Goal: Information Seeking & Learning: Learn about a topic

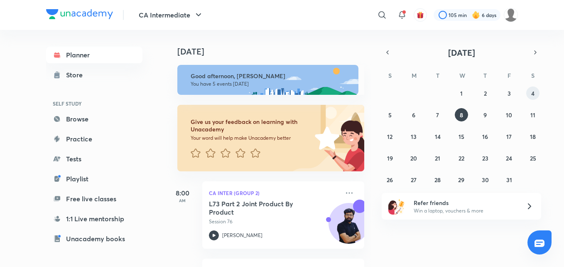
click at [532, 99] on button "4" at bounding box center [533, 92] width 13 height 13
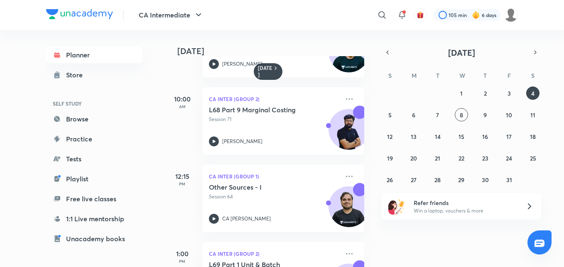
scroll to position [67, 0]
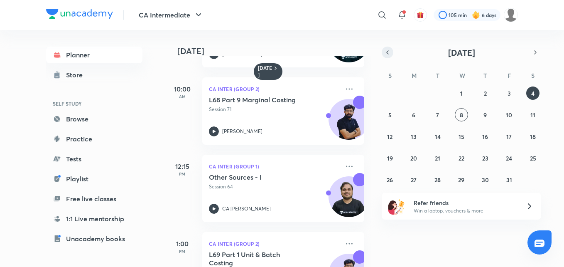
click at [386, 53] on icon "button" at bounding box center [387, 52] width 7 height 7
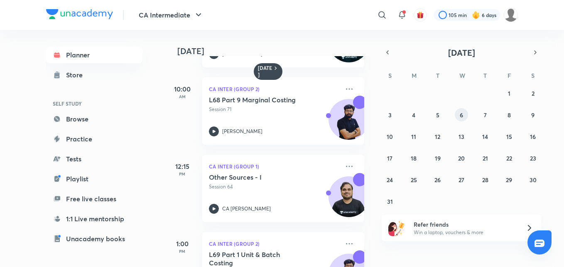
click at [457, 118] on button "6" at bounding box center [461, 114] width 13 height 13
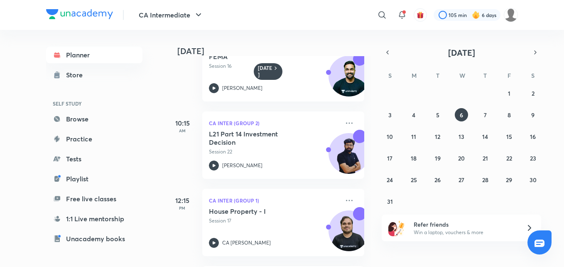
scroll to position [200, 0]
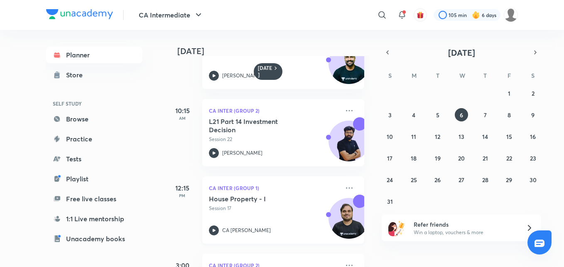
click at [214, 230] on icon at bounding box center [214, 230] width 3 height 3
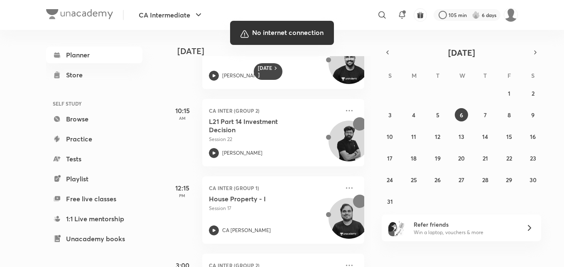
scroll to position [200, 0]
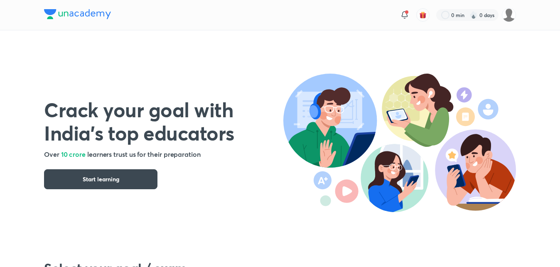
click at [293, 180] on img at bounding box center [399, 143] width 233 height 138
click at [224, 197] on div "Crack your goal with India’s top educators Over 10 crore learners trust us for …" at bounding box center [163, 135] width 239 height 156
click at [138, 179] on button "Start learning" at bounding box center [100, 179] width 113 height 20
click at [213, 180] on div "Crack your goal with India’s top educators Over 10 crore learners trust us for …" at bounding box center [163, 135] width 239 height 108
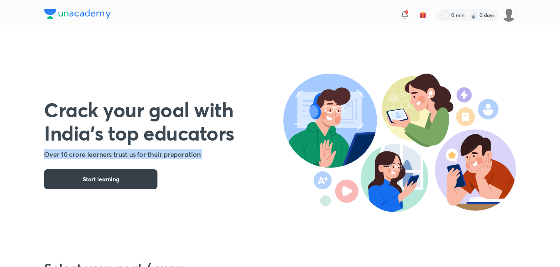
click at [140, 178] on button "Start learning" at bounding box center [100, 179] width 113 height 20
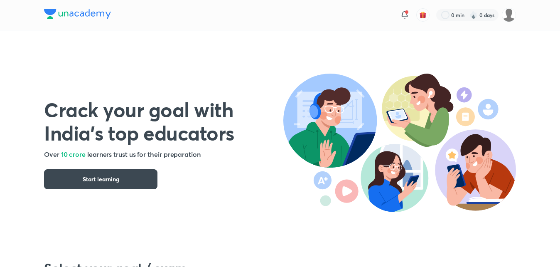
click at [260, 178] on div "Crack your goal with India’s top educators Over 10 crore learners trust us for …" at bounding box center [163, 135] width 239 height 108
click at [336, 50] on div "Crack your goal with India’s top educators Over 10 crore learners trust us for …" at bounding box center [280, 134] width 472 height 209
click at [104, 47] on div "Crack your goal with India’s top educators Over 10 crore learners trust us for …" at bounding box center [280, 134] width 472 height 209
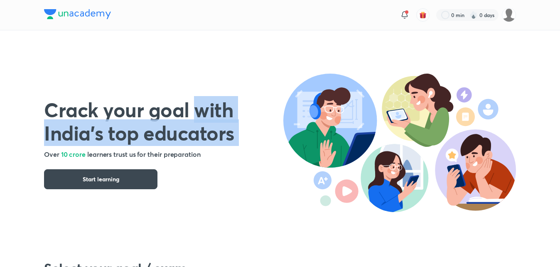
drag, startPoint x: 104, startPoint y: 47, endPoint x: 195, endPoint y: 47, distance: 90.2
click at [195, 47] on div "Crack your goal with India’s top educators Over 10 crore learners trust us for …" at bounding box center [280, 134] width 472 height 209
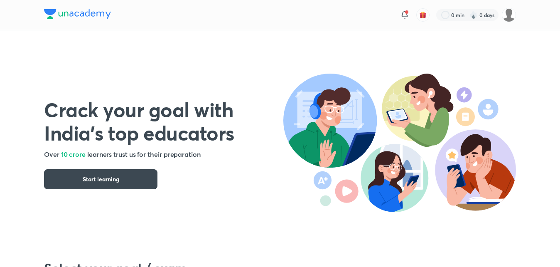
drag, startPoint x: 0, startPoint y: 0, endPoint x: 233, endPoint y: 215, distance: 317.4
click at [233, 215] on div "Crack your goal with India’s top educators Over 10 crore learners trust us for …" at bounding box center [280, 134] width 472 height 209
click at [111, 52] on div "Crack your goal with India’s top educators Over 10 crore learners trust us for …" at bounding box center [280, 134] width 472 height 209
click at [102, 101] on h1 "Crack your goal with India’s top educators" at bounding box center [163, 121] width 239 height 47
click at [165, 47] on div "Crack your goal with India’s top educators Over 10 crore learners trust us for …" at bounding box center [280, 134] width 472 height 209
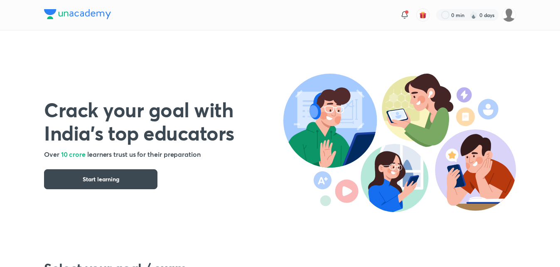
click at [260, 99] on h1 "Crack your goal with India’s top educators" at bounding box center [163, 121] width 239 height 47
click at [260, 101] on h1 "Crack your goal with India’s top educators" at bounding box center [163, 121] width 239 height 47
click at [244, 170] on div "Crack your goal with India’s top educators Over 10 crore learners trust us for …" at bounding box center [163, 135] width 239 height 108
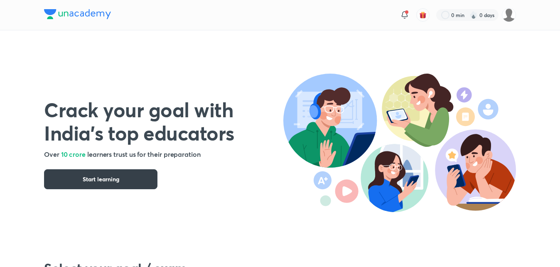
click at [138, 171] on button "Start learning" at bounding box center [100, 179] width 113 height 20
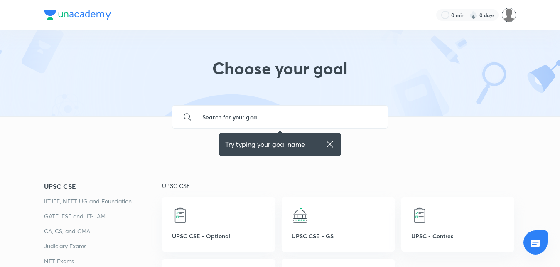
click at [515, 16] on img at bounding box center [509, 15] width 14 height 14
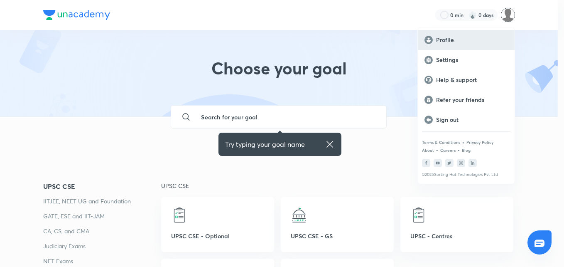
click at [450, 44] on div "Profile" at bounding box center [466, 40] width 97 height 20
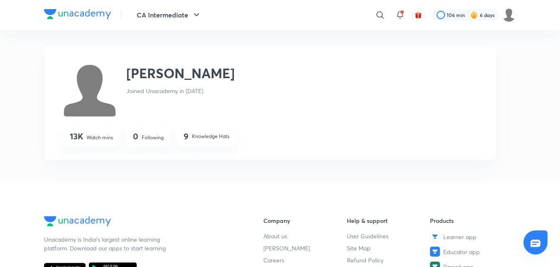
click at [192, 135] on p "Knowledge Hats" at bounding box center [210, 136] width 37 height 7
click at [402, 13] on span at bounding box center [402, 11] width 3 height 3
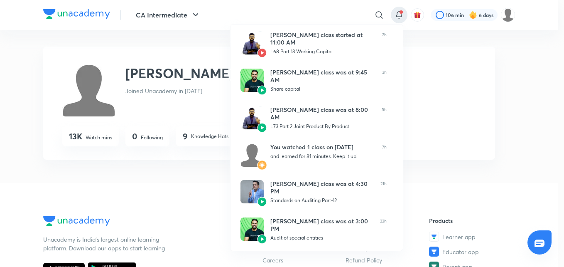
click at [172, 127] on div at bounding box center [282, 133] width 564 height 267
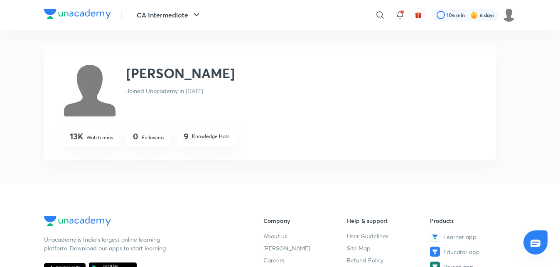
click at [172, 127] on div "13K Watch mins 0 Following 9 Knowledge Hats" at bounding box center [279, 136] width 433 height 20
click at [530, 238] on div at bounding box center [536, 242] width 24 height 24
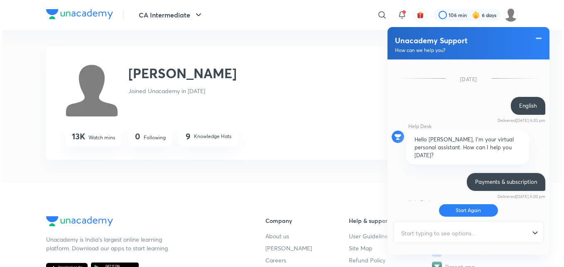
scroll to position [423, 0]
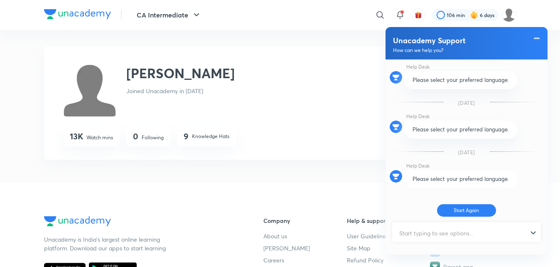
click at [322, 168] on div "CA Intermediate ​ 106 min 6 days [PERSON_NAME] [PERSON_NAME] Joined Unacademy i…" at bounding box center [280, 230] width 560 height 460
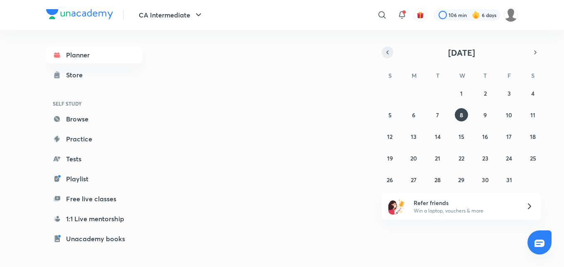
click at [389, 53] on icon "button" at bounding box center [387, 52] width 7 height 7
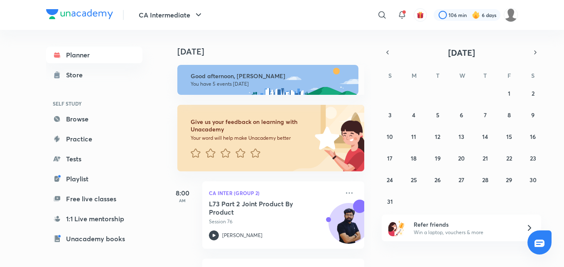
click at [474, 104] on div "27 28 29 30 31 1 2 3 4 5 6 7 8 9 10 11 12 13 14 15 16 17 18 19 20 21 22 23 24 2…" at bounding box center [462, 146] width 160 height 121
click at [439, 115] on abbr "5" at bounding box center [437, 115] width 3 height 8
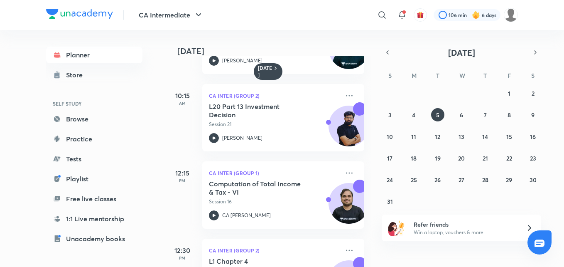
scroll to position [216, 0]
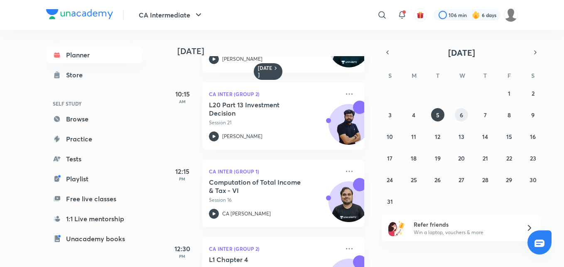
click at [459, 116] on button "6" at bounding box center [461, 114] width 13 height 13
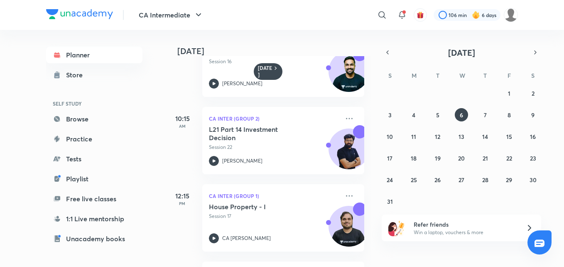
scroll to position [200, 0]
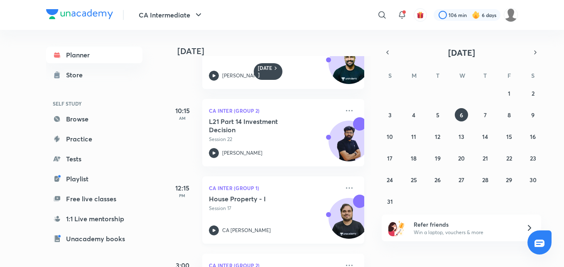
click at [214, 229] on icon at bounding box center [214, 230] width 10 height 10
